Goal: Task Accomplishment & Management: Complete application form

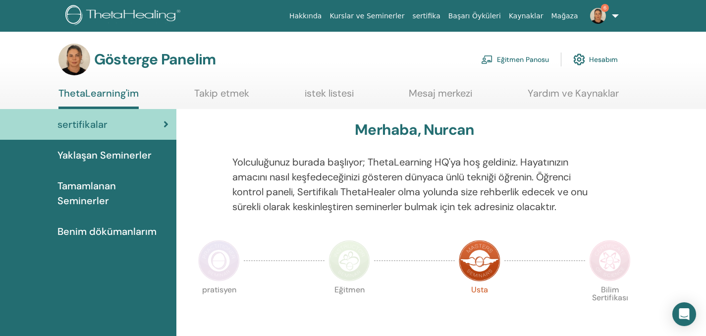
click at [532, 60] on font "Eğitmen Panosu" at bounding box center [523, 59] width 52 height 9
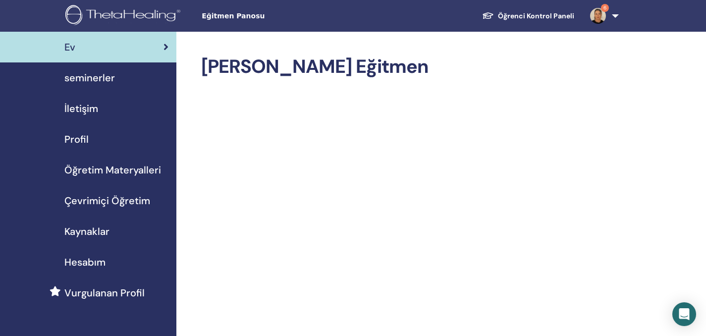
click at [116, 202] on span "Çevrimiçi Öğretim" at bounding box center [107, 200] width 86 height 15
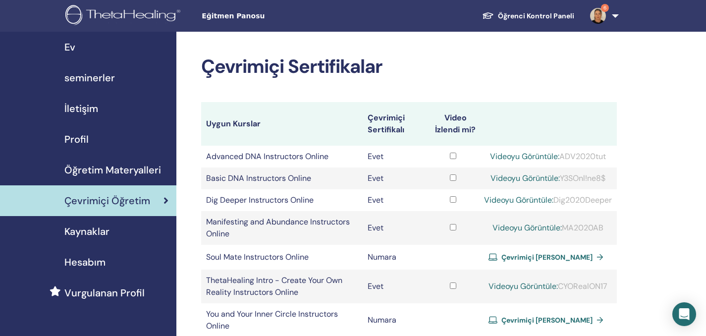
click at [105, 74] on span "seminerler" at bounding box center [89, 77] width 51 height 15
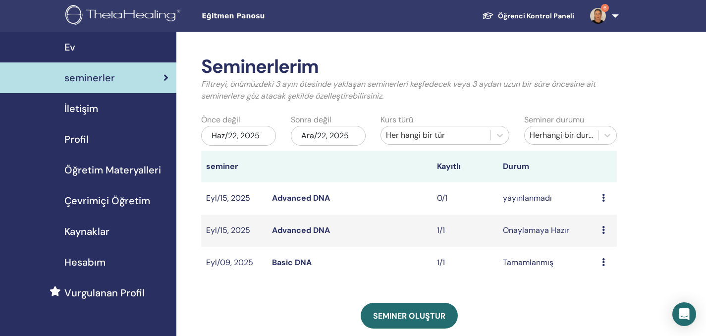
click at [603, 229] on icon at bounding box center [603, 230] width 3 height 8
click at [618, 270] on link "katılımcılar" at bounding box center [602, 267] width 40 height 10
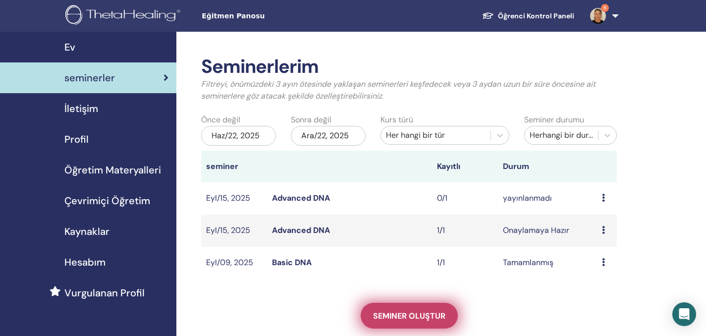
click at [416, 311] on span "Seminer oluştur" at bounding box center [409, 316] width 72 height 10
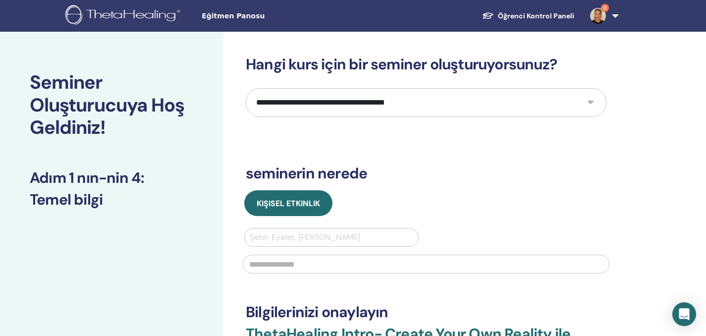
click at [589, 99] on select "**********" at bounding box center [426, 102] width 361 height 29
select select "**"
click at [246, 88] on select "**********" at bounding box center [426, 102] width 361 height 29
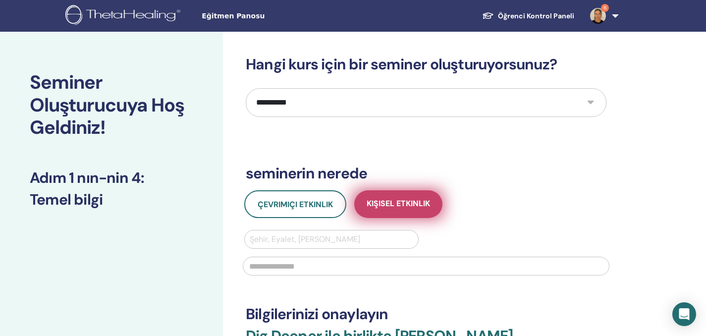
click at [389, 207] on span "Kişisel Etkinlik" at bounding box center [398, 204] width 63 height 12
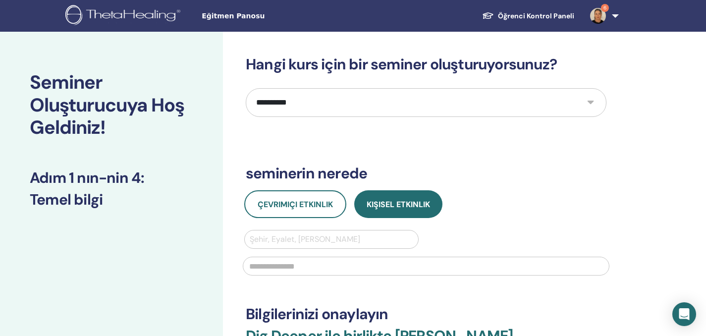
click at [373, 238] on div at bounding box center [331, 239] width 163 height 14
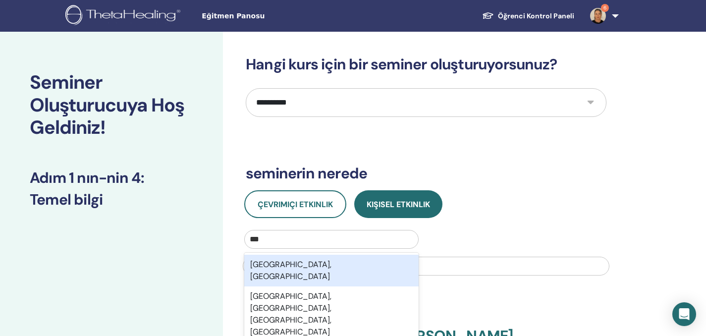
type input "****"
click at [303, 260] on div "Istanbul, TUR" at bounding box center [331, 271] width 174 height 32
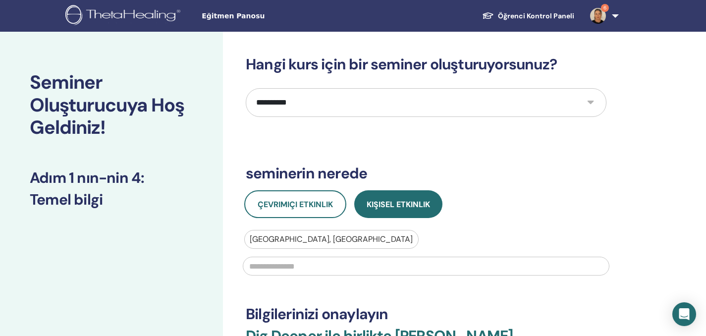
click at [303, 267] on input "text" at bounding box center [426, 266] width 367 height 19
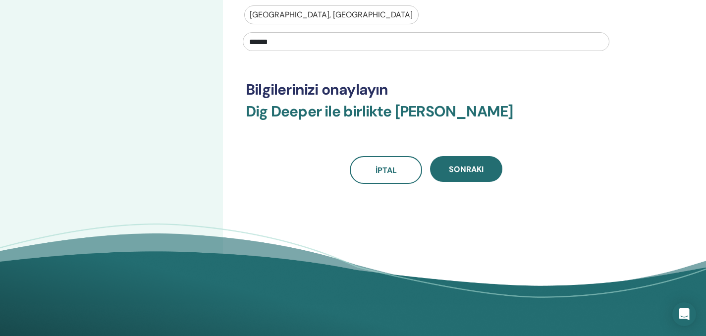
scroll to position [317, 0]
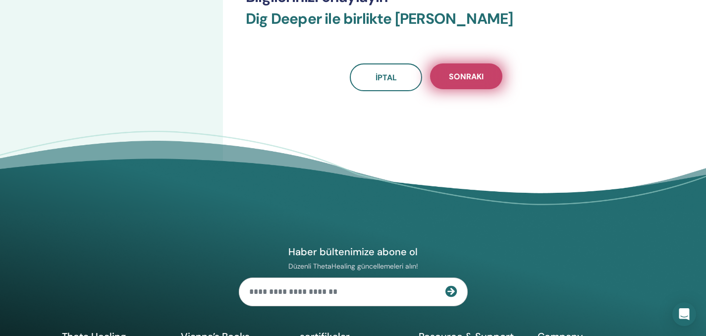
type input "******"
click at [462, 83] on button "Sonraki" at bounding box center [466, 76] width 72 height 26
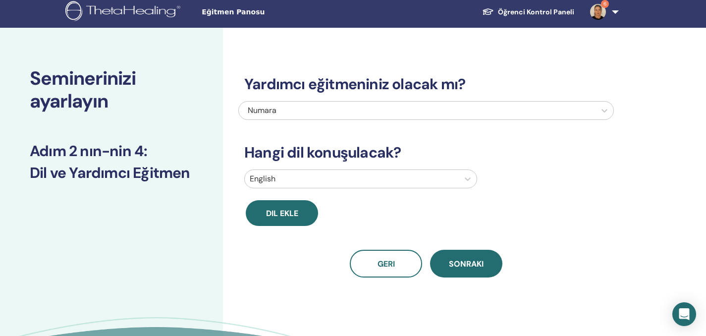
scroll to position [0, 0]
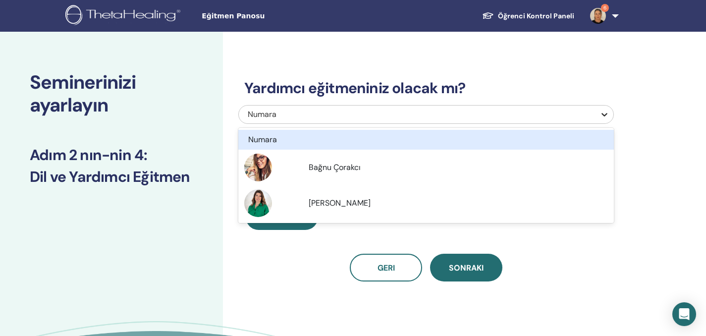
click at [604, 113] on icon at bounding box center [604, 114] width 10 height 10
click at [639, 96] on div "Yardımcı eğitmeniniz olacak mı? option Numara focused, 1 of 3. 3 results availa…" at bounding box center [458, 226] width 471 height 388
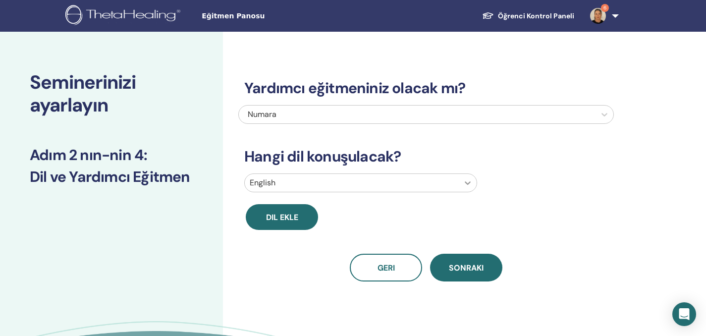
click at [469, 182] on icon at bounding box center [468, 183] width 10 height 10
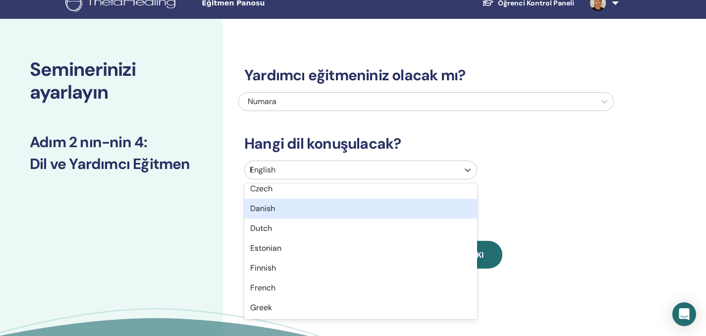
scroll to position [46, 0]
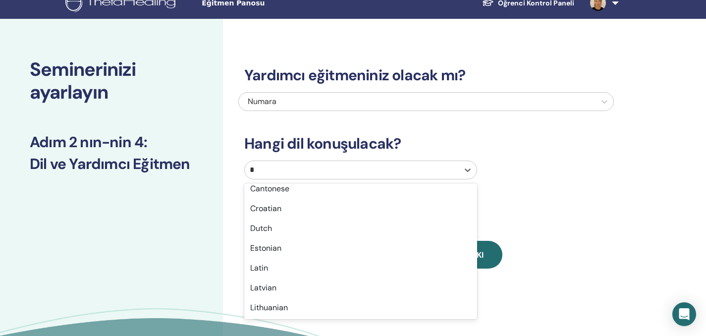
type input "**"
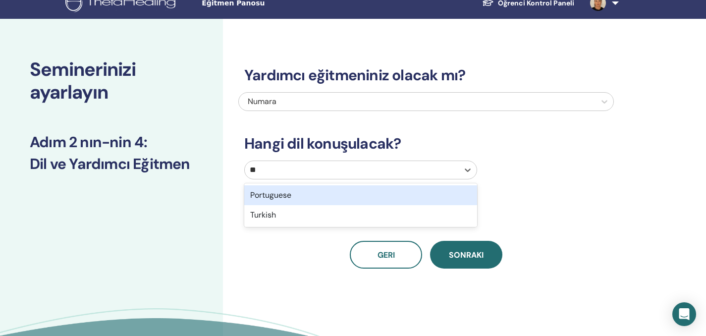
scroll to position [0, 0]
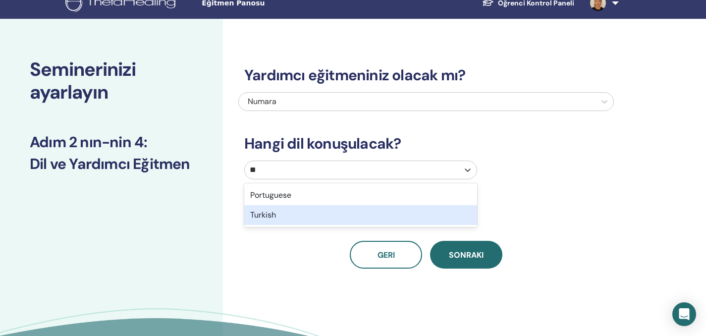
click at [416, 219] on div "Turkish" at bounding box center [360, 215] width 233 height 20
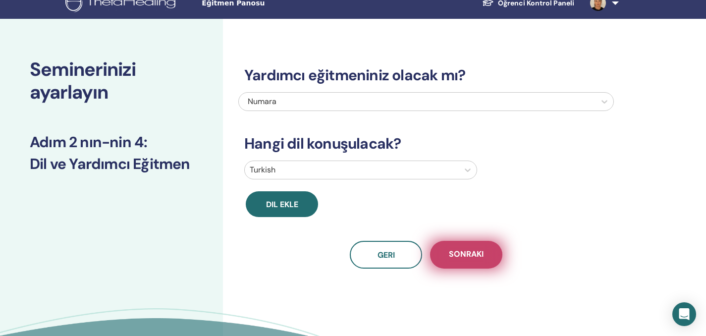
click at [475, 247] on button "Sonraki" at bounding box center [466, 255] width 72 height 28
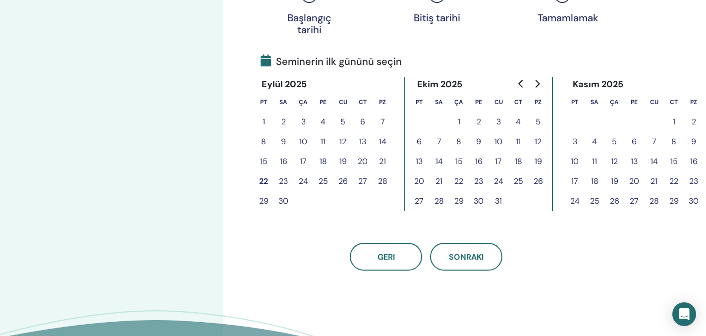
scroll to position [207, 0]
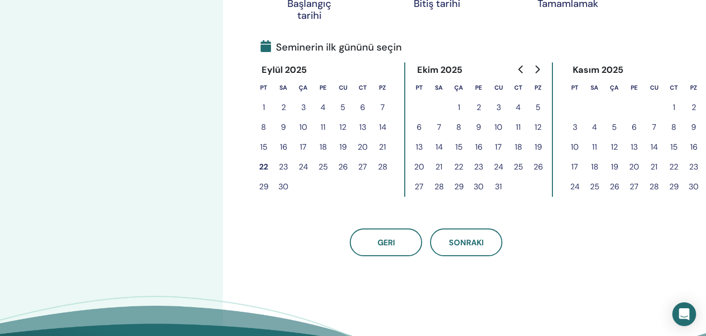
click at [282, 164] on button "23" at bounding box center [283, 167] width 20 height 20
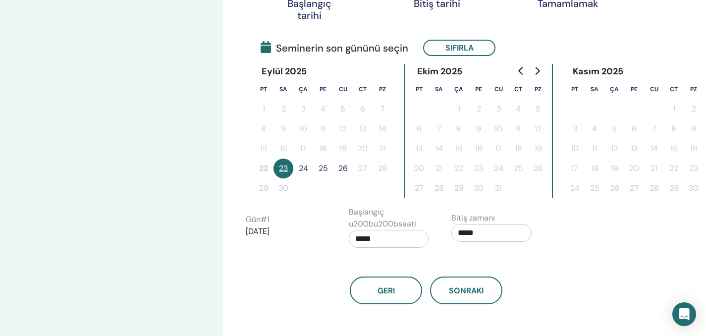
click at [301, 168] on button "24" at bounding box center [303, 169] width 20 height 20
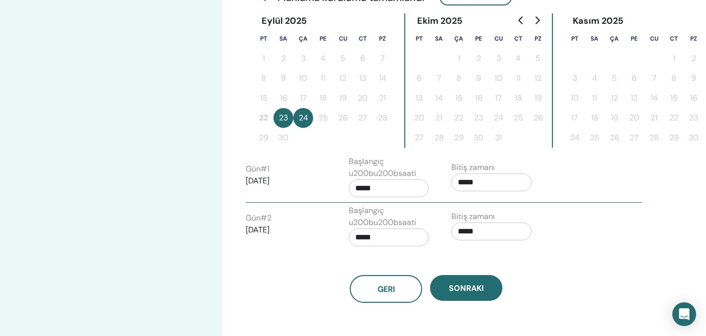
scroll to position [273, 0]
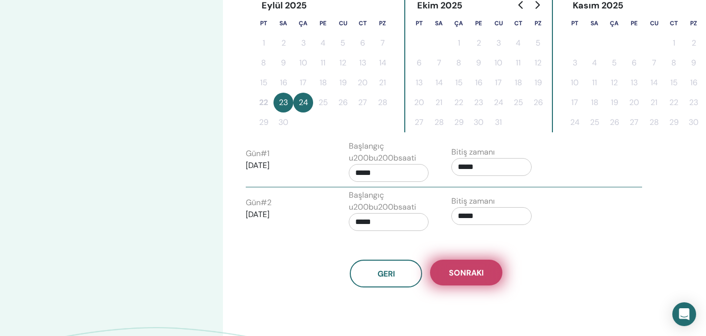
click at [460, 271] on span "Sonraki" at bounding box center [466, 273] width 35 height 10
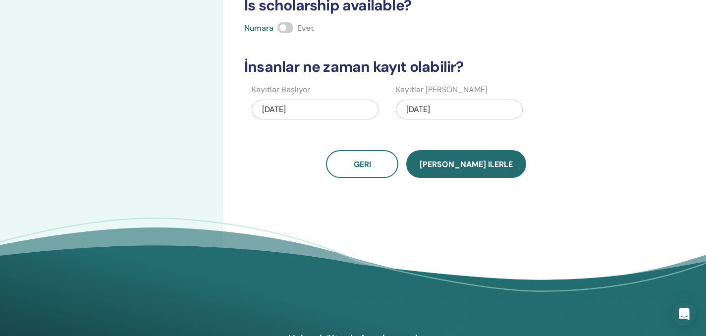
click at [469, 164] on span "Kaydet ilerle" at bounding box center [466, 164] width 93 height 10
click at [471, 159] on span "Kaydet ilerle" at bounding box center [466, 164] width 93 height 10
click at [500, 171] on button "Kaydet ilerle" at bounding box center [466, 164] width 120 height 28
click at [463, 164] on span "Kaydet ilerle" at bounding box center [466, 164] width 93 height 10
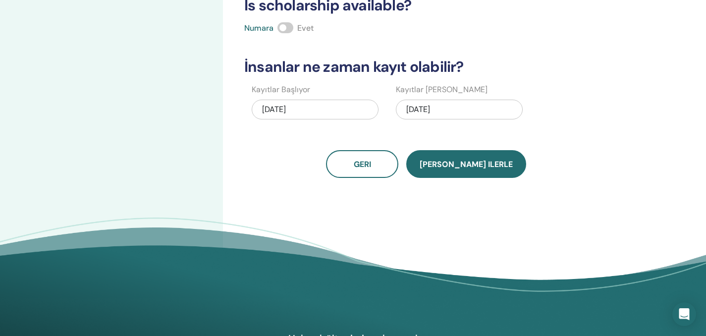
click at [463, 164] on span "Kaydet ilerle" at bounding box center [466, 164] width 93 height 10
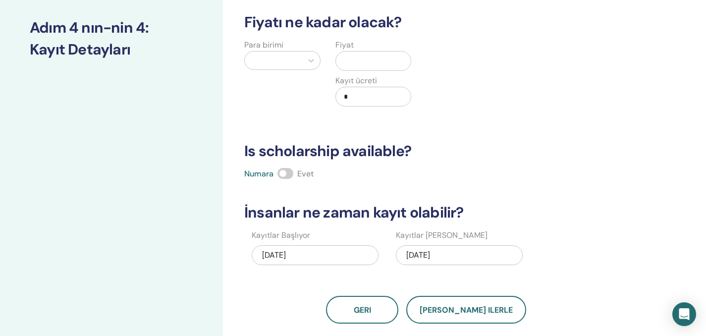
scroll to position [24, 0]
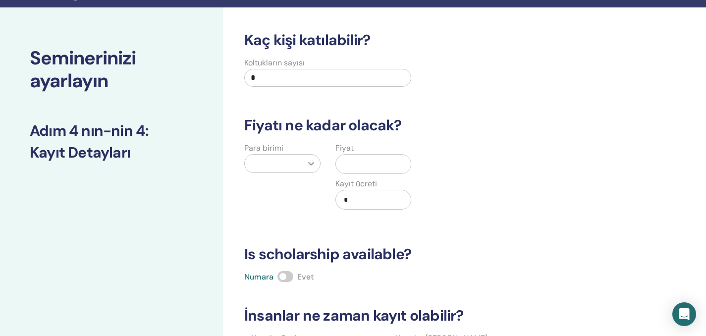
click at [311, 165] on icon at bounding box center [311, 164] width 10 height 10
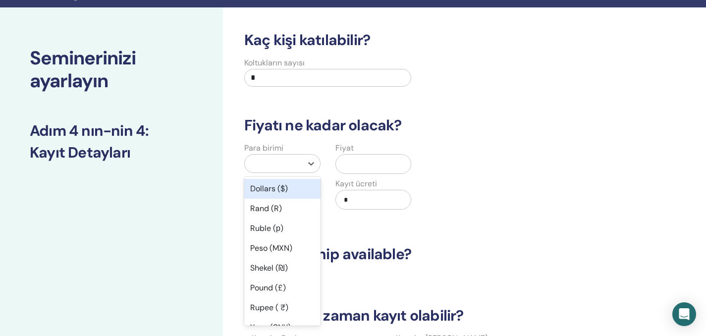
click at [304, 187] on div "Dollars ($)" at bounding box center [282, 189] width 76 height 20
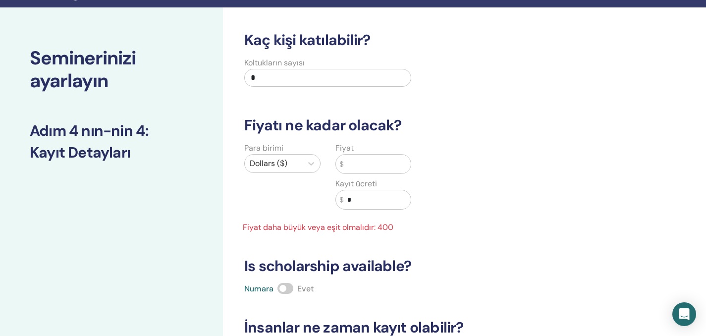
click at [368, 167] on input "text" at bounding box center [376, 164] width 67 height 19
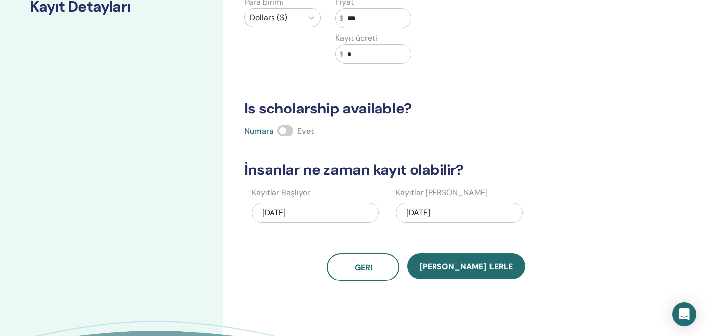
scroll to position [217, 0]
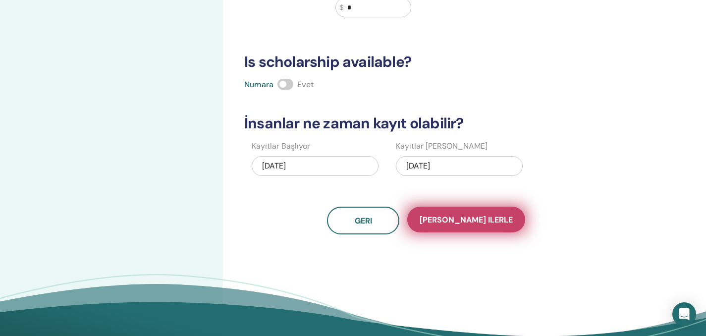
type input "***"
click at [478, 220] on span "Kaydet ilerle" at bounding box center [466, 220] width 93 height 10
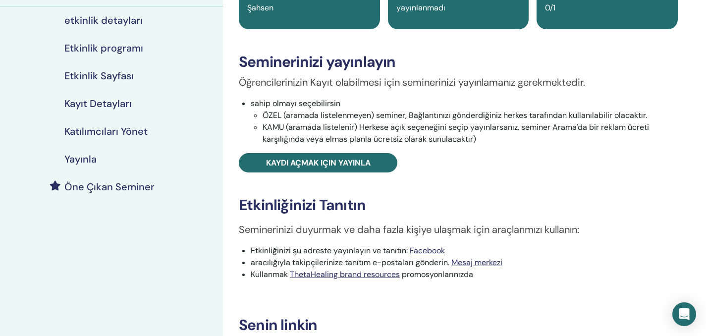
scroll to position [107, 0]
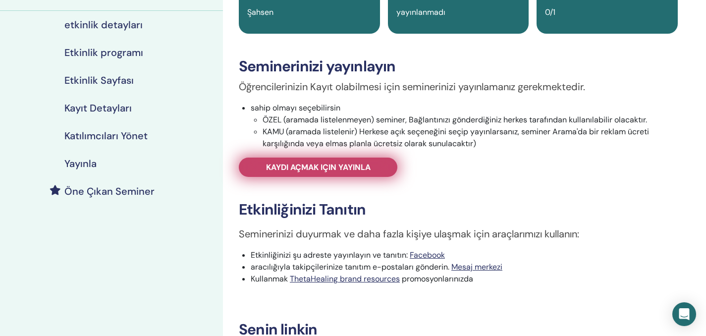
click at [353, 170] on span "Kaydı açmak için yayınla" at bounding box center [318, 167] width 105 height 10
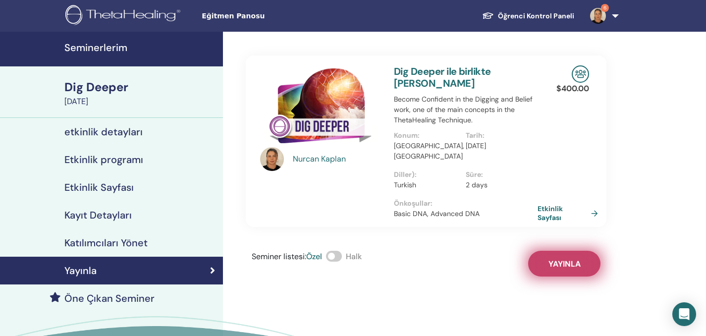
click at [566, 259] on span "Yayınla" at bounding box center [564, 264] width 32 height 10
